Goal: Task Accomplishment & Management: Manage account settings

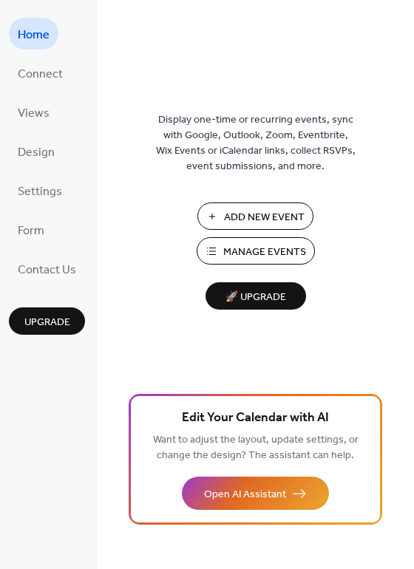
click at [242, 247] on span "Manage Events" at bounding box center [264, 252] width 83 height 16
click at [27, 37] on span "Home" at bounding box center [34, 35] width 32 height 23
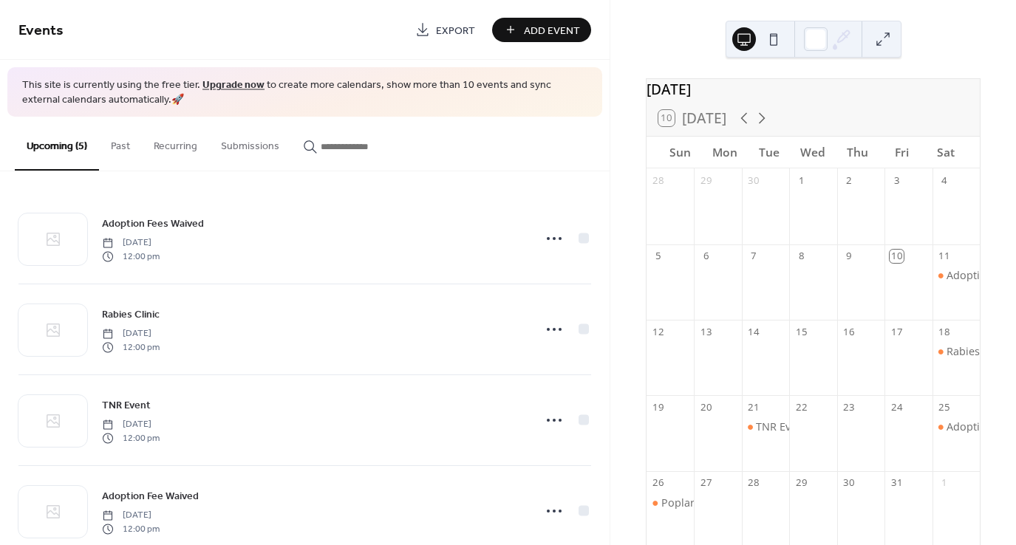
click at [445, 31] on span "Export" at bounding box center [455, 31] width 39 height 16
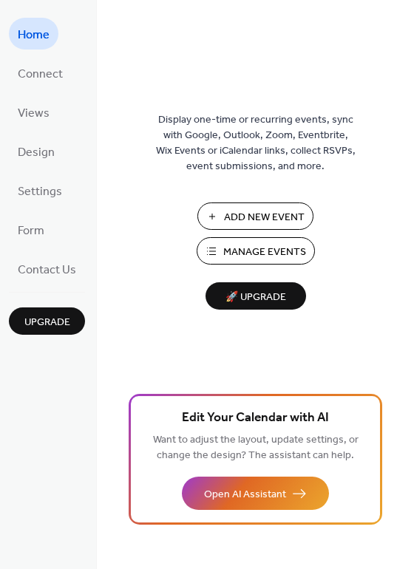
click at [238, 256] on span "Manage Events" at bounding box center [264, 252] width 83 height 16
click at [34, 69] on span "Connect" at bounding box center [40, 74] width 45 height 23
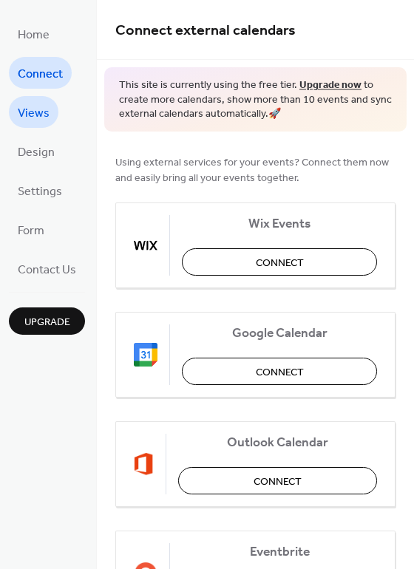
click at [27, 111] on span "Views" at bounding box center [34, 113] width 32 height 23
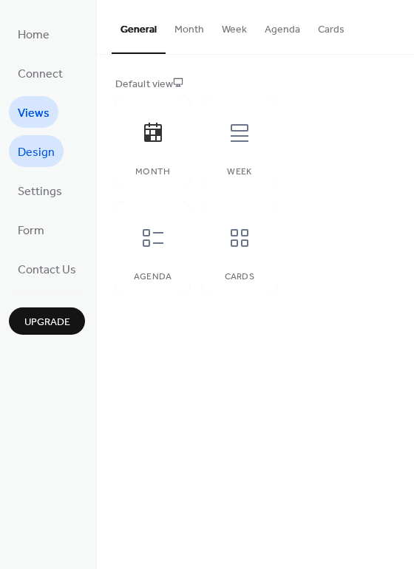
click at [28, 150] on span "Design" at bounding box center [36, 152] width 37 height 23
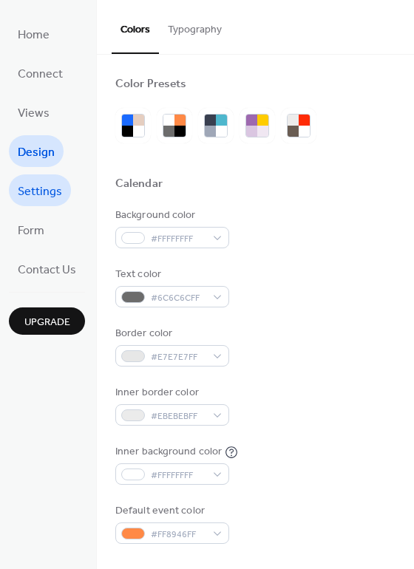
click at [36, 188] on span "Settings" at bounding box center [40, 191] width 44 height 23
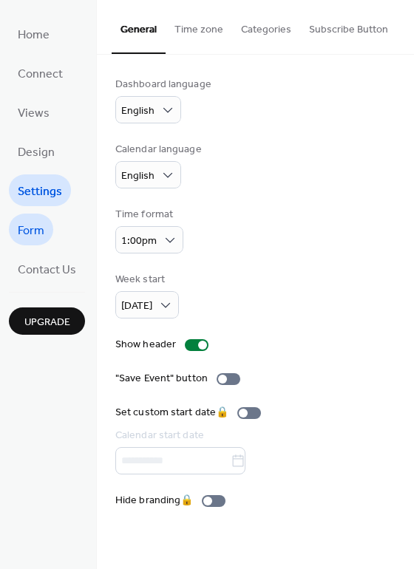
click at [30, 227] on span "Form" at bounding box center [31, 230] width 27 height 23
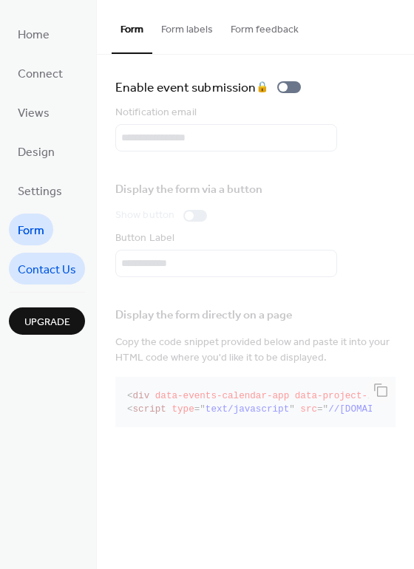
click at [36, 273] on span "Contact Us" at bounding box center [47, 269] width 58 height 23
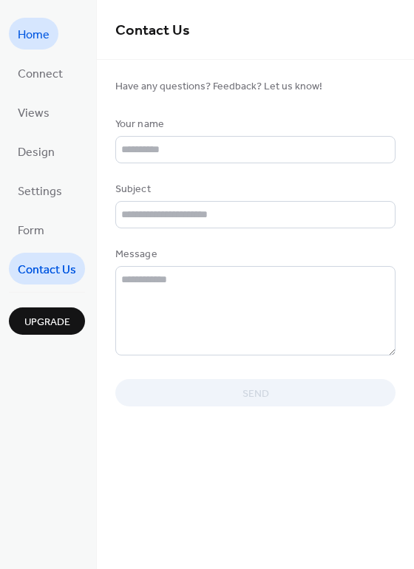
click at [40, 25] on span "Home" at bounding box center [34, 35] width 32 height 23
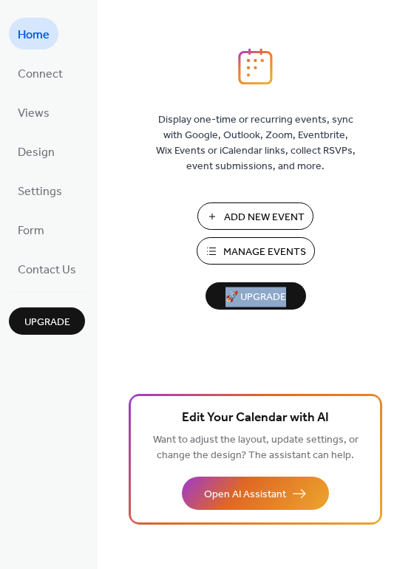
drag, startPoint x: 408, startPoint y: 247, endPoint x: 401, endPoint y: 370, distance: 123.5
click at [401, 370] on div "Display one-time or recurring events, sync with Google, Outlook, Zoom, Eventbri…" at bounding box center [255, 308] width 317 height 521
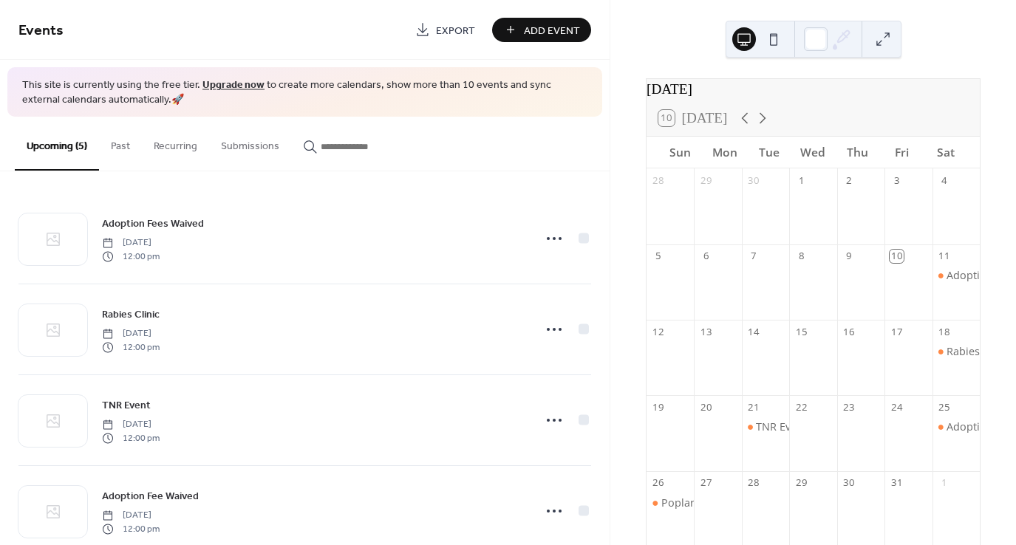
click at [776, 38] on button at bounding box center [773, 39] width 24 height 24
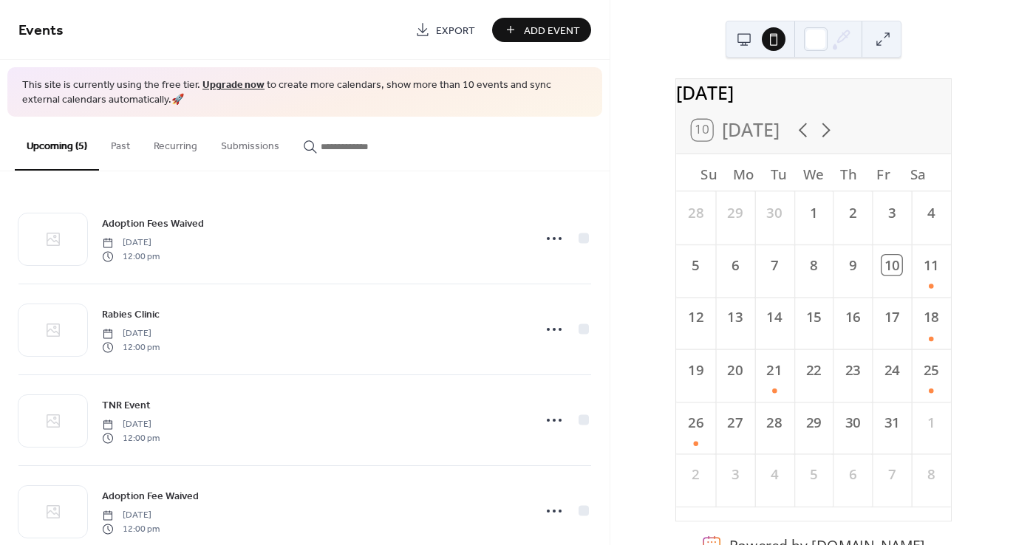
click at [744, 38] on button at bounding box center [744, 39] width 24 height 24
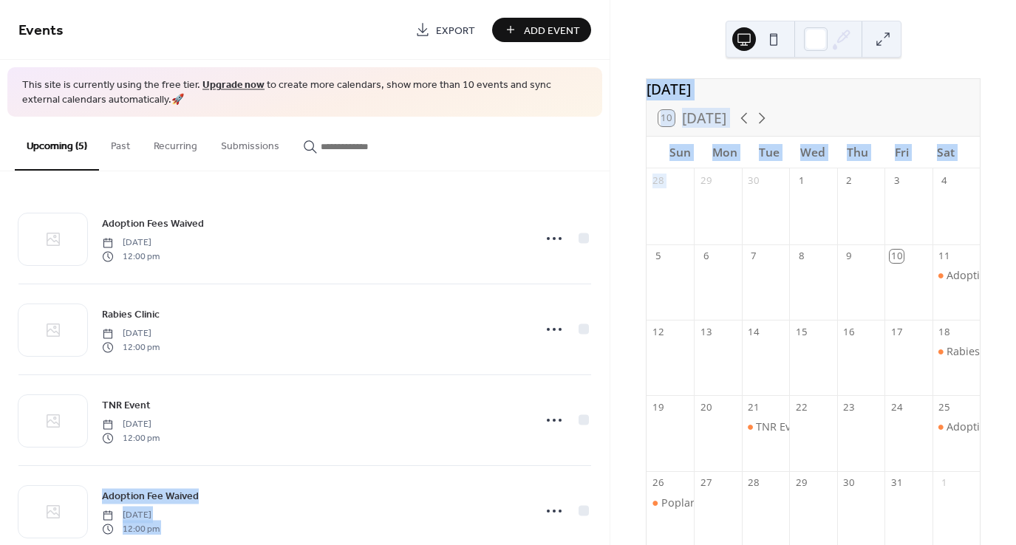
drag, startPoint x: 610, startPoint y: 208, endPoint x: 597, endPoint y: 411, distance: 203.5
click at [597, 411] on div "Events Export Add Event This site is currently using the free tier. Upgrade now…" at bounding box center [508, 272] width 1016 height 545
drag, startPoint x: 610, startPoint y: 377, endPoint x: 596, endPoint y: 451, distance: 75.2
click at [596, 451] on div "Events Export Add Event This site is currently using the free tier. Upgrade now…" at bounding box center [508, 272] width 1016 height 545
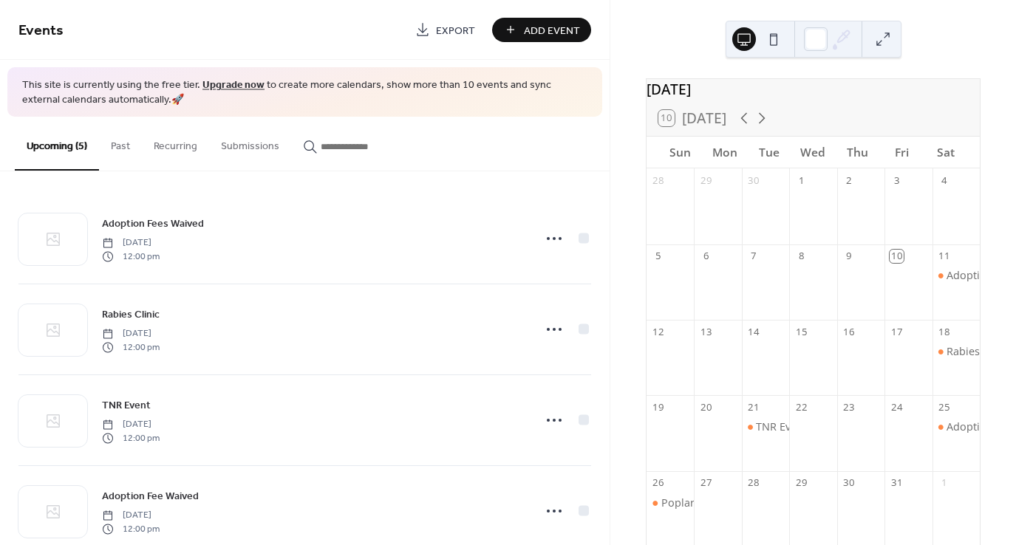
click at [598, 439] on div "Adoption Fees Waived Saturday, October 11, 2025 12:00 pm Rabies Clinic Saturday…" at bounding box center [304, 358] width 609 height 374
